Goal: Task Accomplishment & Management: Use online tool/utility

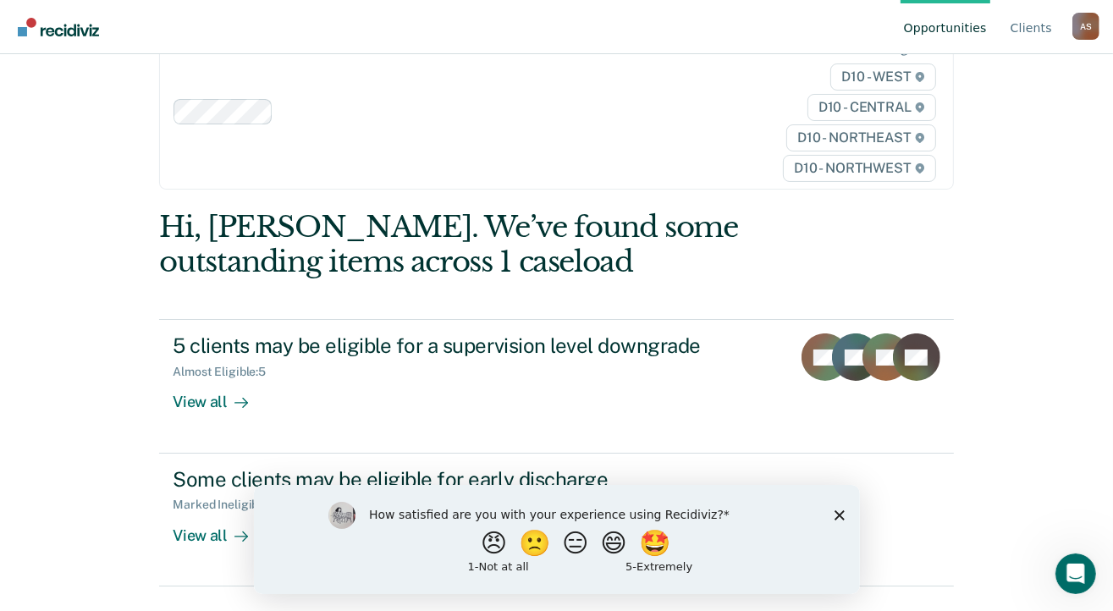
scroll to position [66, 0]
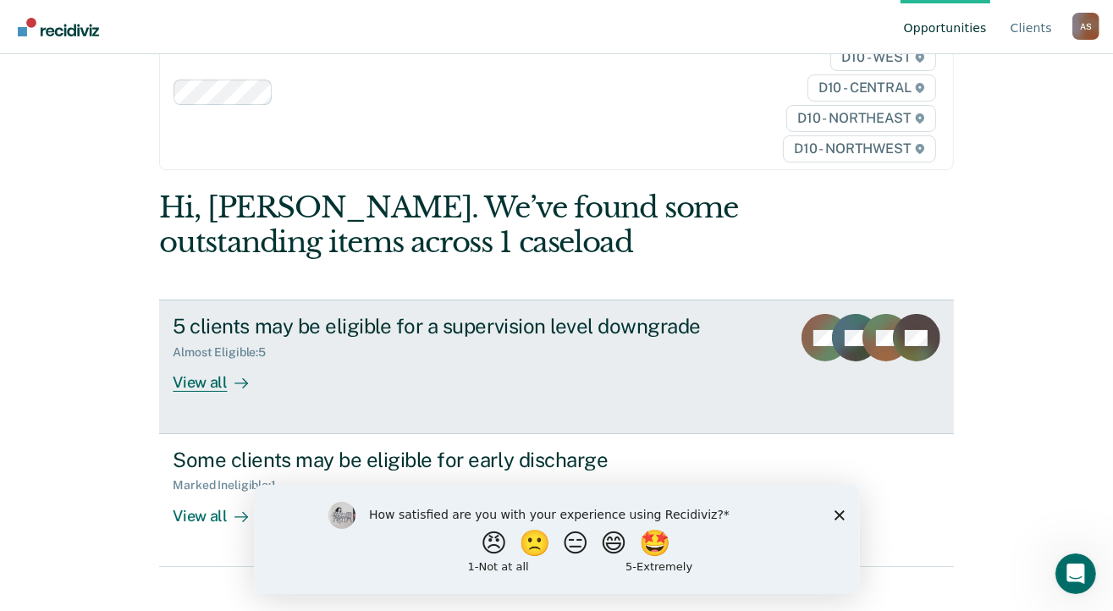
click at [210, 381] on div "View all" at bounding box center [220, 376] width 95 height 33
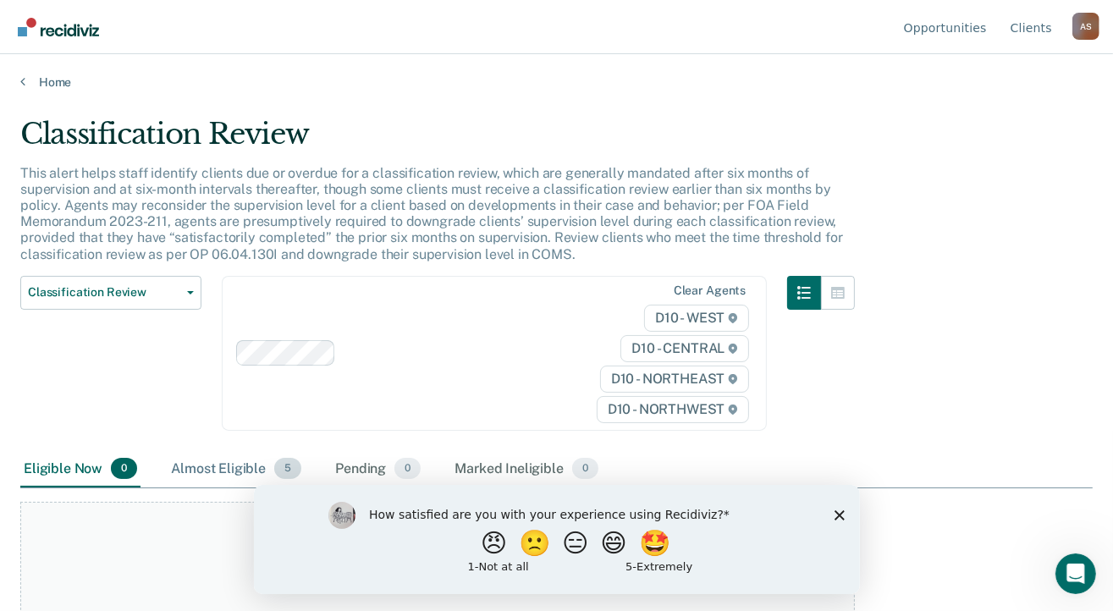
click at [231, 461] on div "Almost Eligible 5" at bounding box center [236, 469] width 137 height 37
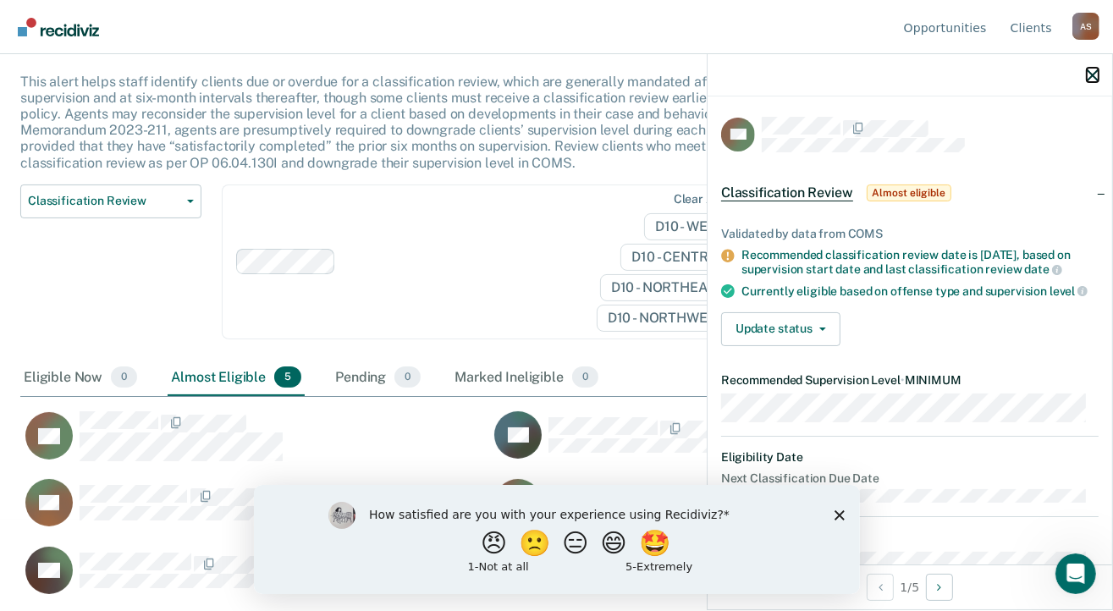
click at [1093, 74] on icon "button" at bounding box center [1093, 75] width 12 height 12
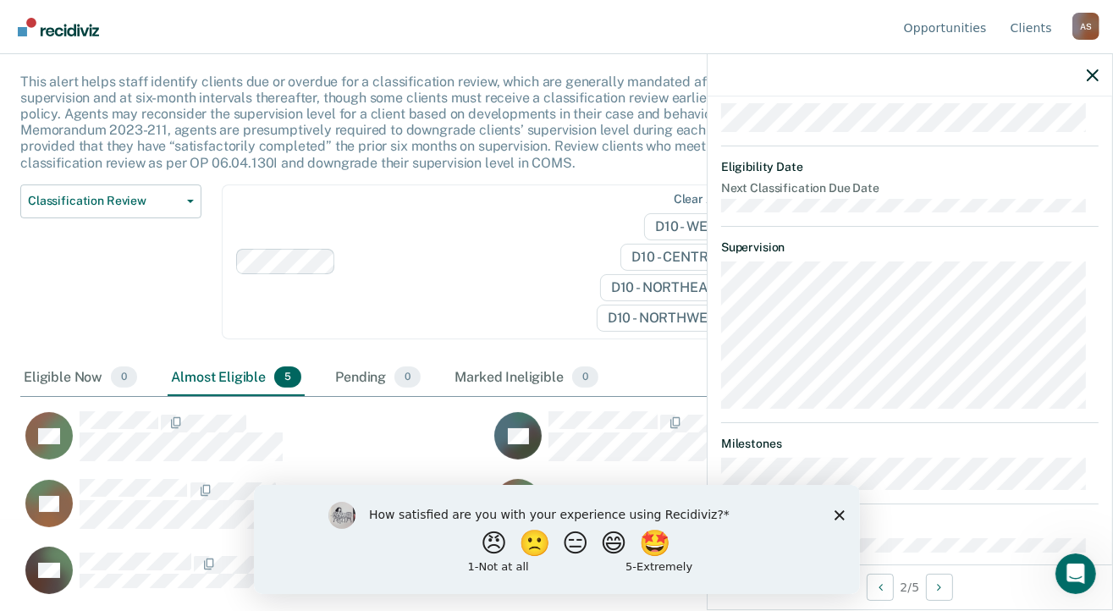
scroll to position [322, 0]
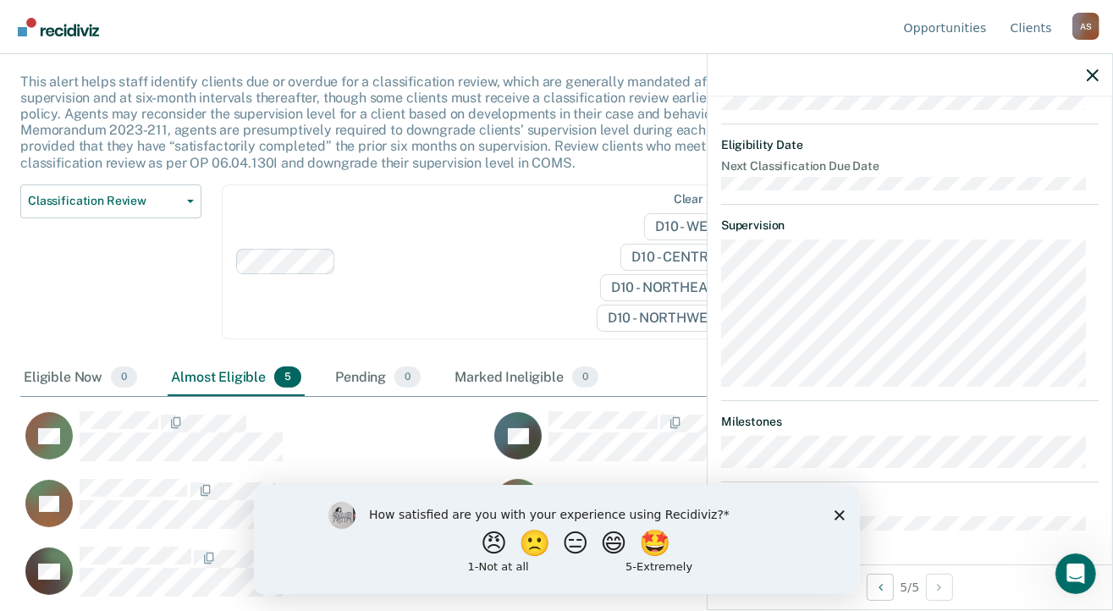
click at [1086, 73] on div at bounding box center [909, 75] width 405 height 42
click at [1094, 74] on icon "button" at bounding box center [1093, 75] width 12 height 12
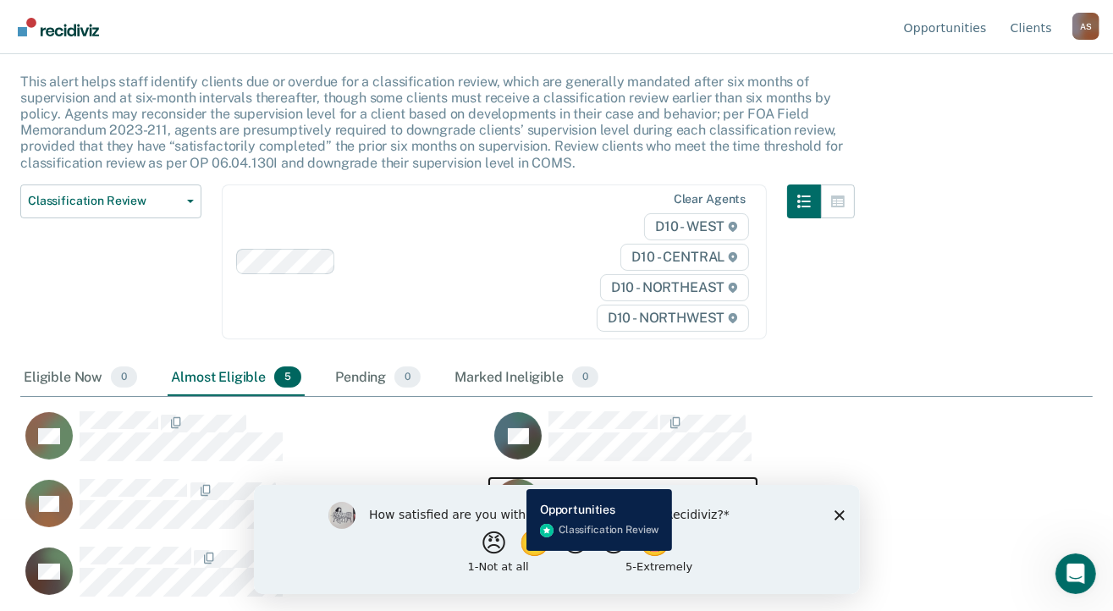
click at [514, 476] on icon "CaseloadOpportunityCell-0478559" at bounding box center [497, 503] width 74 height 80
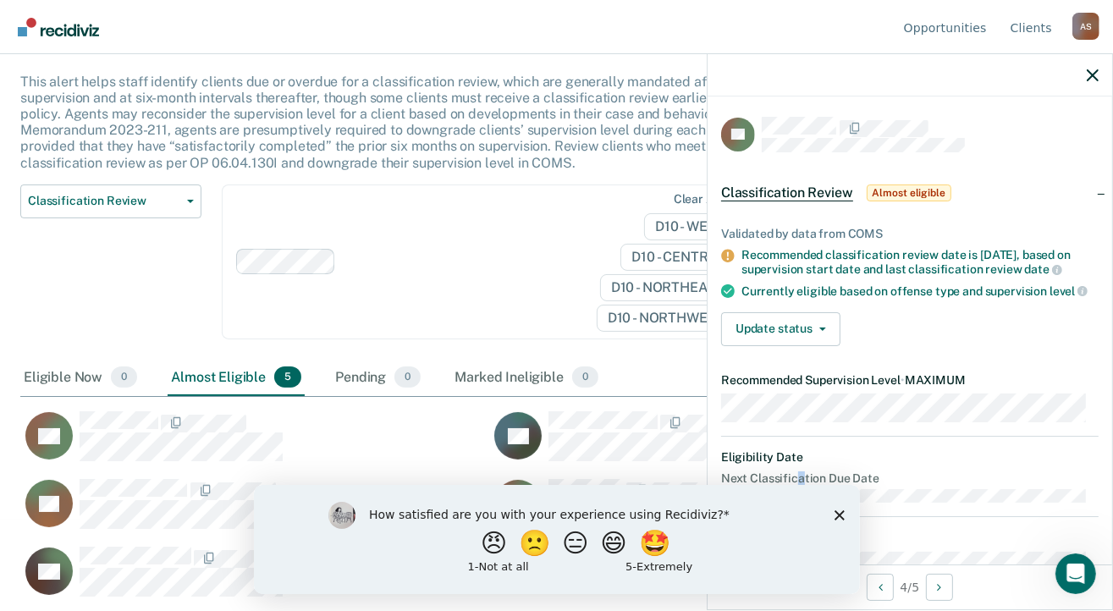
click at [793, 483] on dl "Eligibility Date Next Classification Due Date" at bounding box center [909, 476] width 377 height 52
drag, startPoint x: 1046, startPoint y: 967, endPoint x: 629, endPoint y: 544, distance: 594.2
click at [629, 544] on div "😠 🙁 😑 😄 🤩" at bounding box center [576, 542] width 416 height 25
drag, startPoint x: 629, startPoint y: 544, endPoint x: 520, endPoint y: 551, distance: 109.4
click at [526, 548] on button "🙁" at bounding box center [536, 543] width 46 height 34
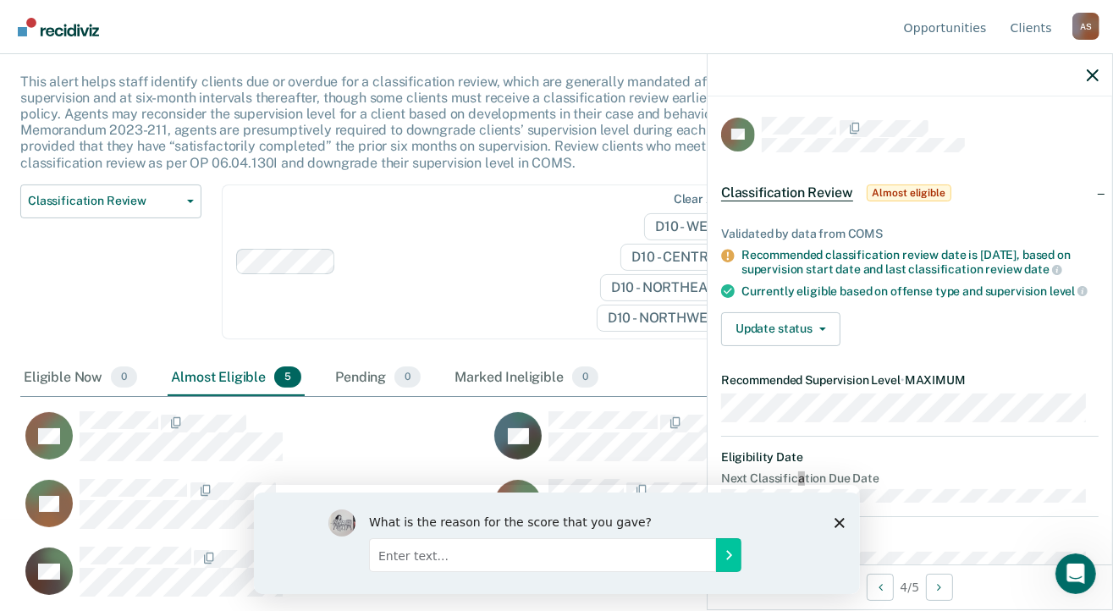
drag, startPoint x: 502, startPoint y: 560, endPoint x: 502, endPoint y: 546, distance: 14.4
click at [502, 558] on div "What is the reason for the score that you gave?" at bounding box center [556, 543] width 457 height 68
click at [827, 514] on div "What is the reason for the score that you gave?" at bounding box center [556, 543] width 606 height 102
click at [844, 521] on div "What is the reason for the score that you gave?" at bounding box center [556, 543] width 606 height 102
click at [839, 522] on polygon "Close survey" at bounding box center [839, 522] width 10 height 10
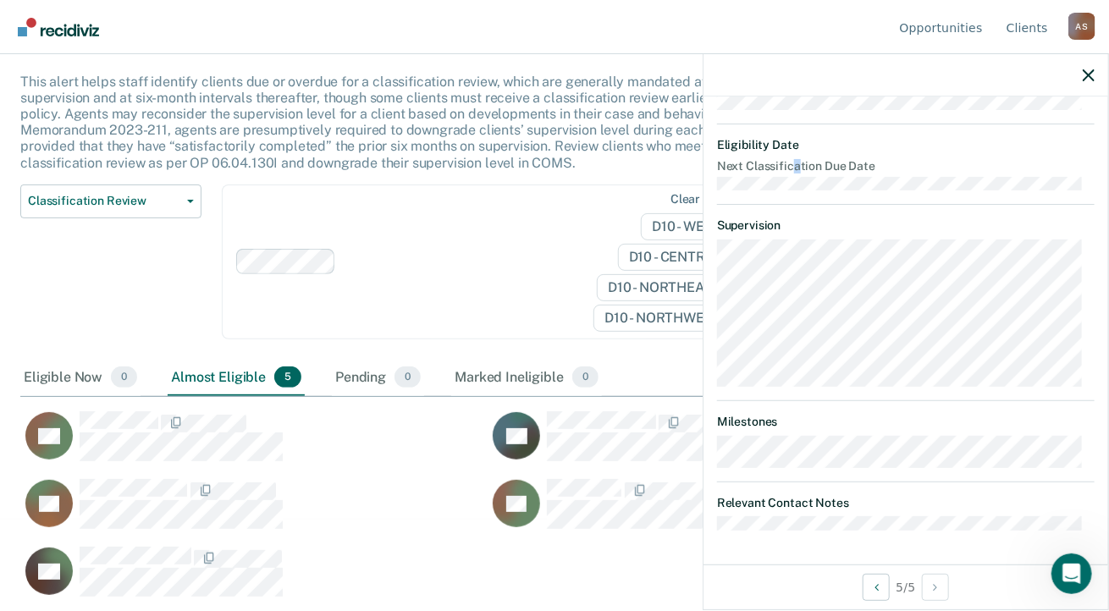
drag, startPoint x: 1104, startPoint y: 387, endPoint x: 15, endPoint y: 29, distance: 1145.6
drag, startPoint x: 1088, startPoint y: 515, endPoint x: 1110, endPoint y: 370, distance: 147.2
click at [1087, 513] on div "DA Classification Review Almost eligible Validated by data from COMS Recommende…" at bounding box center [905, 330] width 405 height 468
click at [1084, 75] on icon "button" at bounding box center [1088, 75] width 12 height 12
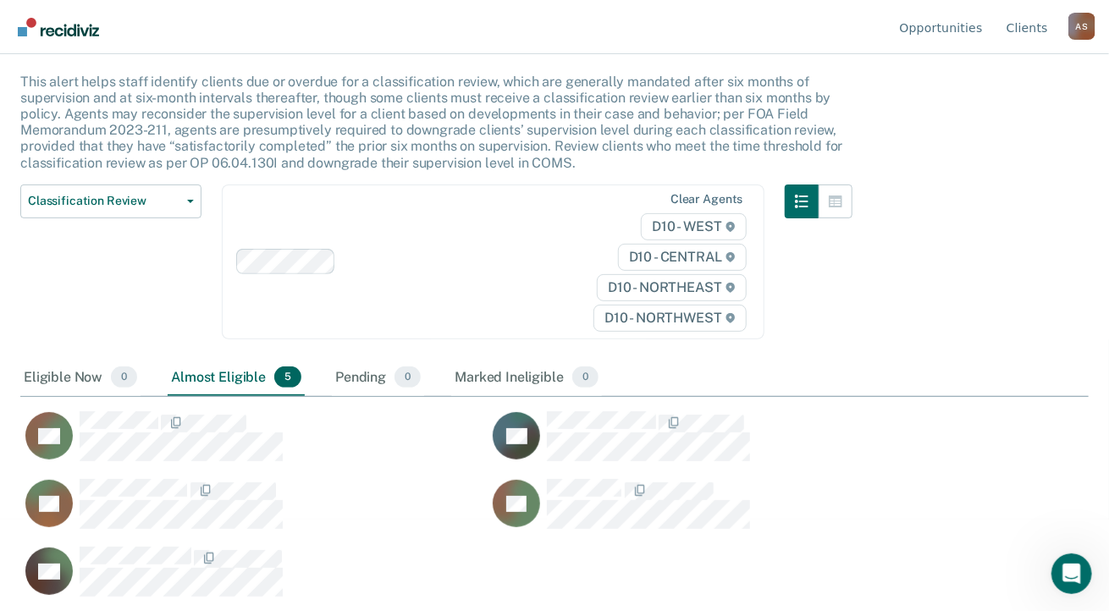
click at [1084, 75] on div "Classification Review This alert helps staff identify clients due or overdue fo…" at bounding box center [554, 208] width 1068 height 367
click at [1076, 14] on div "A S" at bounding box center [1081, 26] width 27 height 27
click at [1037, 28] on link "Client s" at bounding box center [1027, 27] width 48 height 54
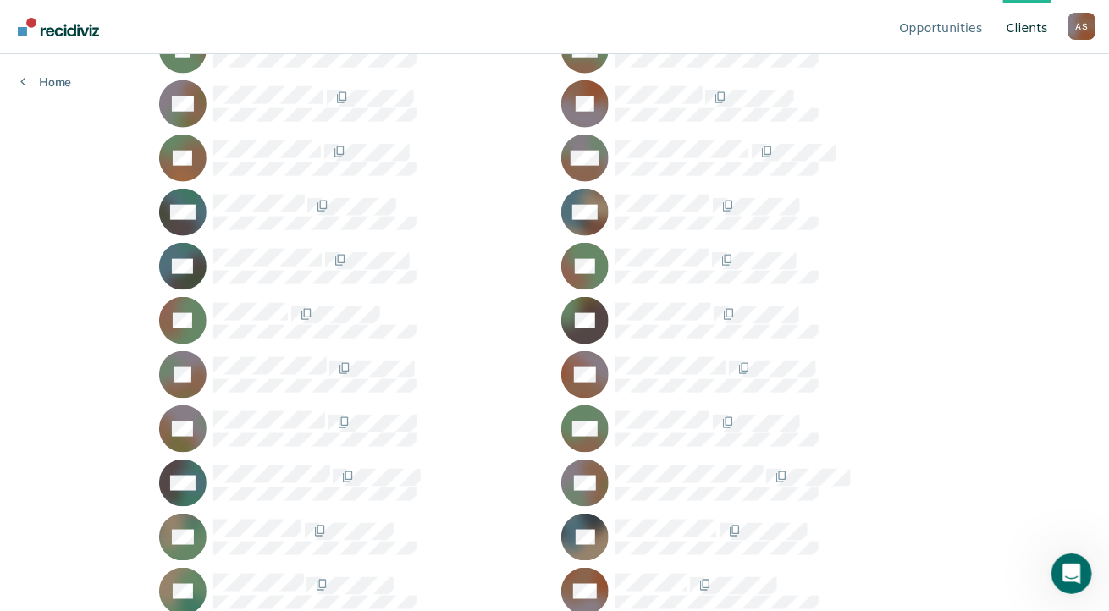
scroll to position [684, 0]
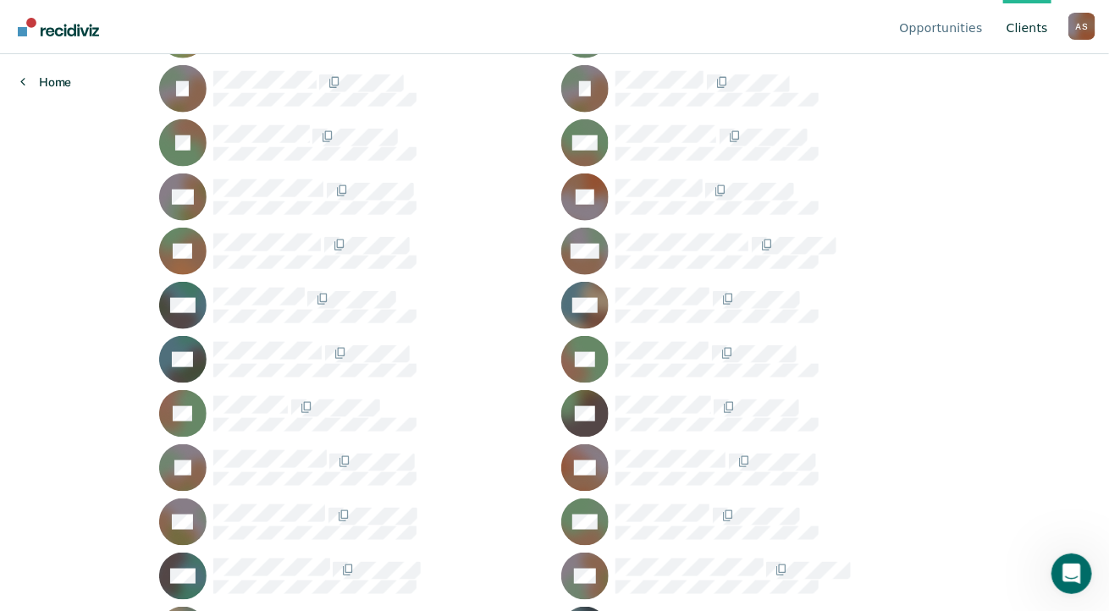
click at [47, 79] on link "Home" at bounding box center [45, 81] width 51 height 15
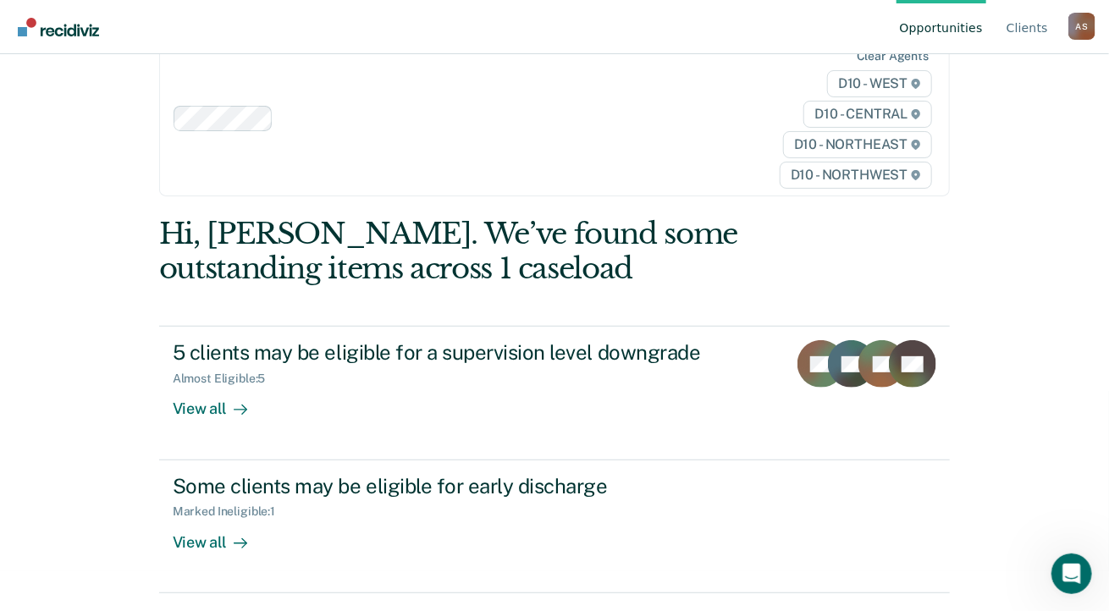
scroll to position [66, 0]
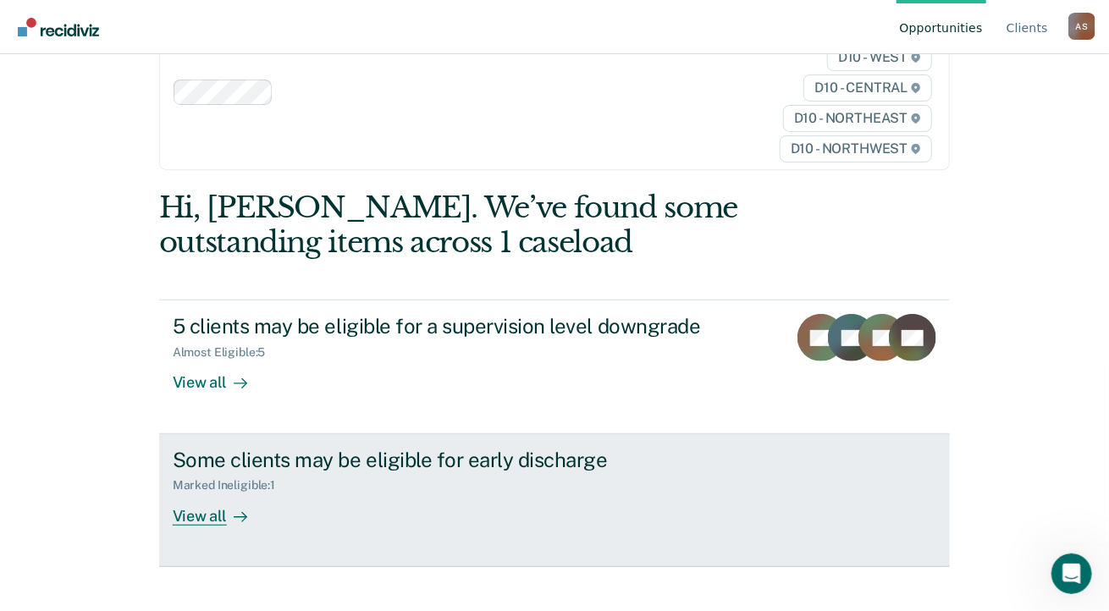
click at [227, 511] on div at bounding box center [237, 515] width 20 height 19
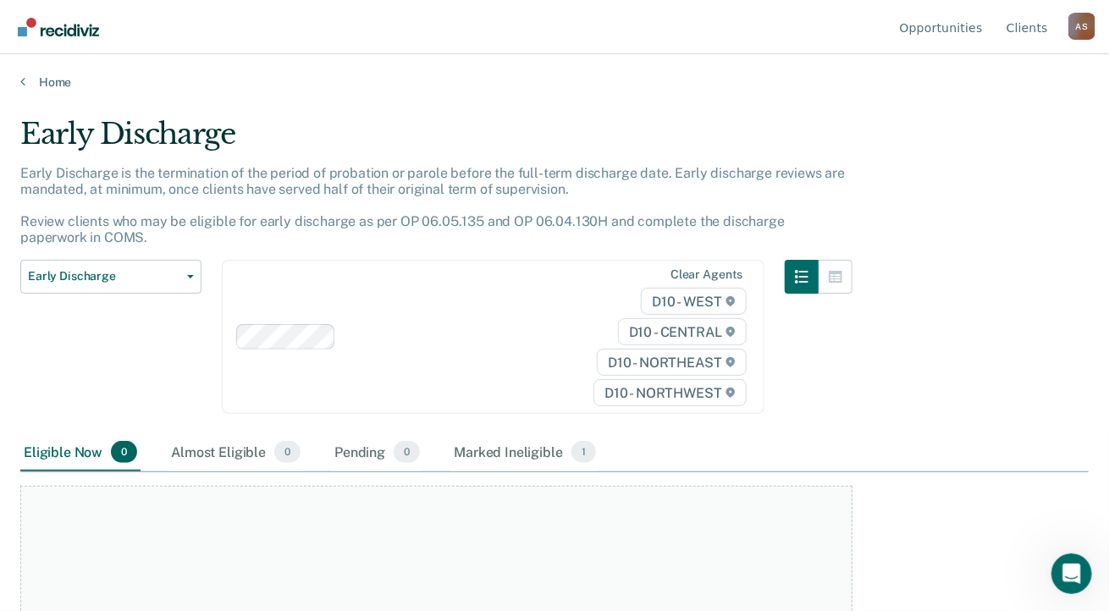
click at [116, 460] on span "0" at bounding box center [124, 452] width 26 height 22
click at [91, 277] on span "Early Discharge" at bounding box center [104, 276] width 152 height 14
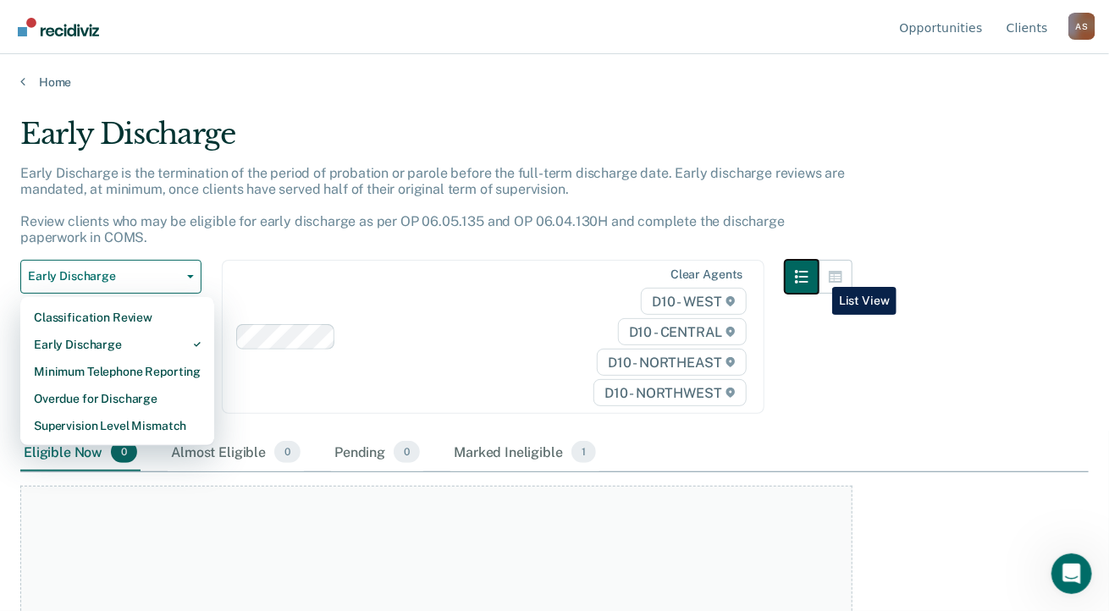
click at [818, 274] on button "button" at bounding box center [801, 277] width 34 height 34
